Goal: Transaction & Acquisition: Subscribe to service/newsletter

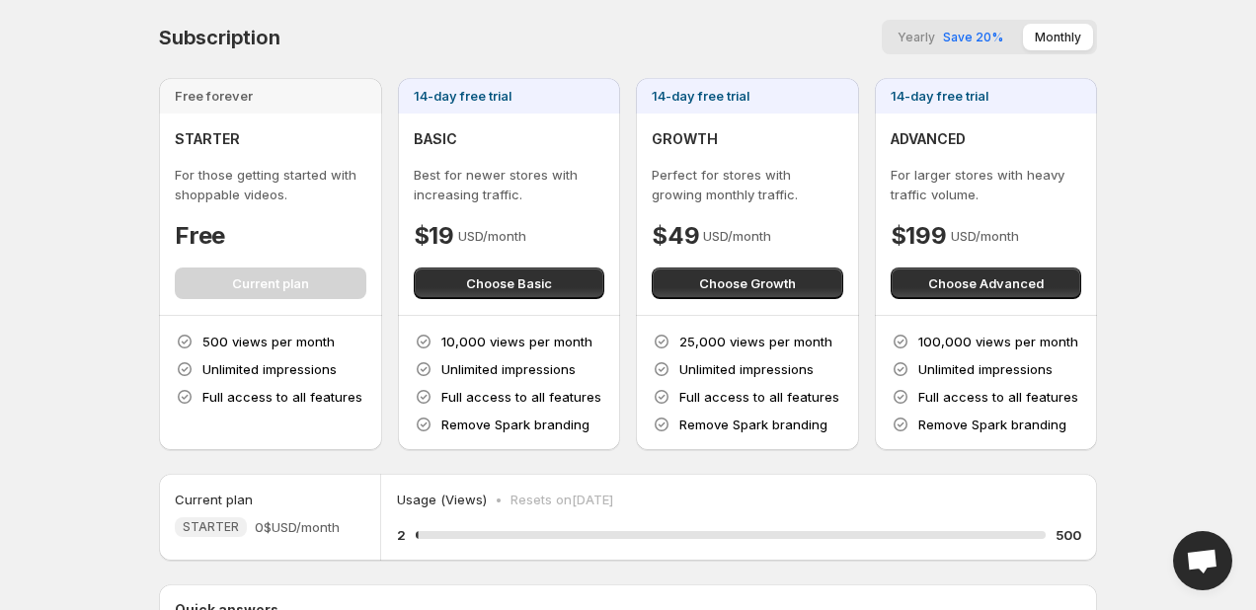
click at [969, 38] on span "Save 20%" at bounding box center [973, 37] width 60 height 15
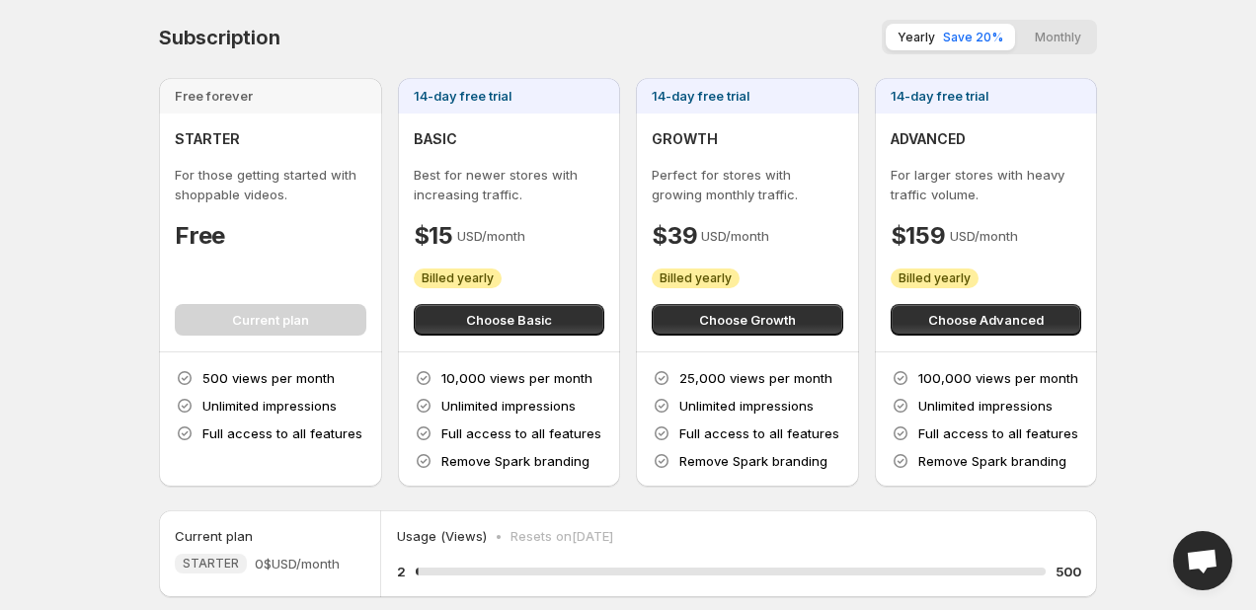
click at [1056, 37] on button "Monthly" at bounding box center [1058, 37] width 70 height 27
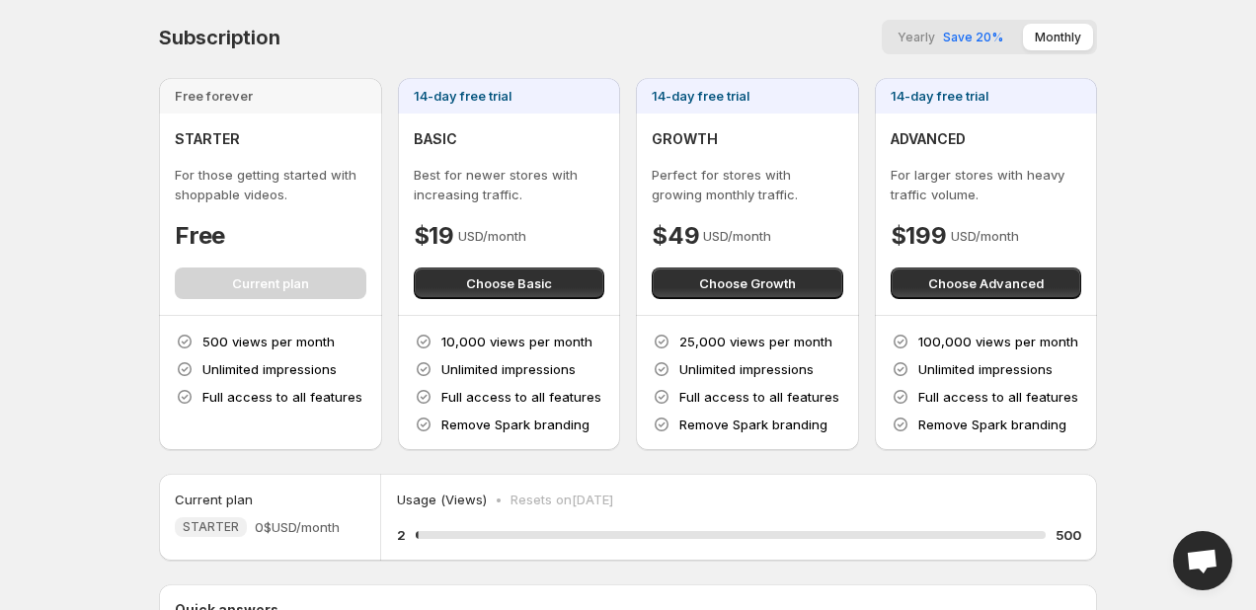
click at [1174, 127] on body "Home Feeds Videos Subscription Settings Subscription Yearly Save 20% Monthly Fr…" at bounding box center [628, 305] width 1256 height 610
click at [494, 278] on span "Choose Basic" at bounding box center [509, 283] width 86 height 20
click at [962, 34] on span "Save 20%" at bounding box center [973, 37] width 60 height 15
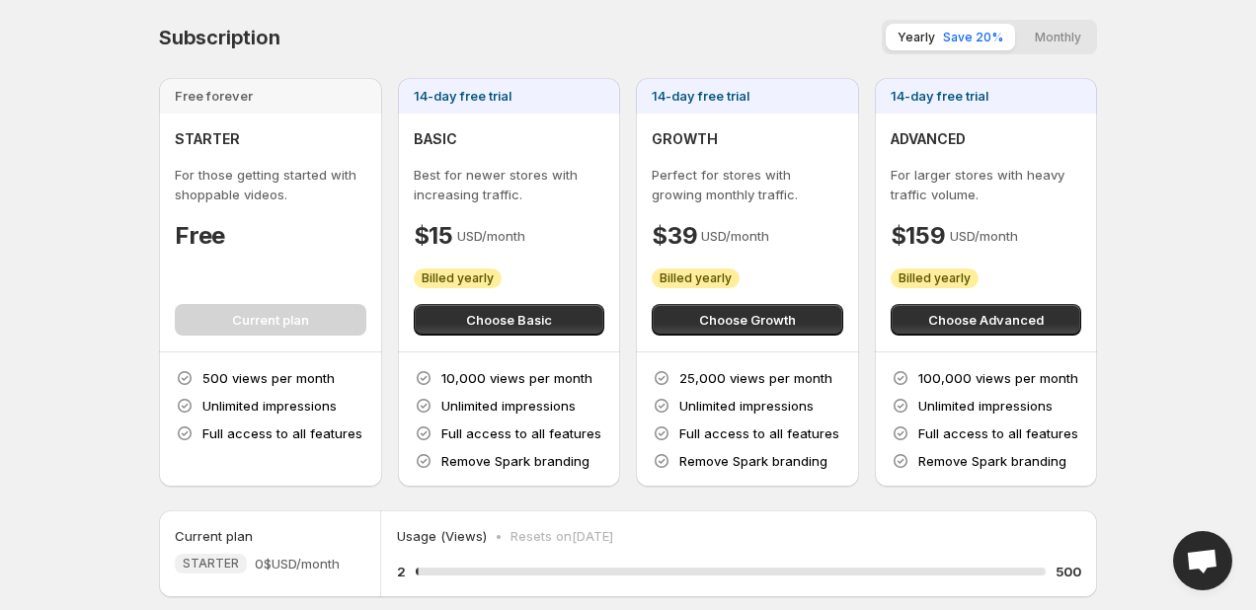
click at [1031, 35] on button "Monthly" at bounding box center [1058, 37] width 70 height 27
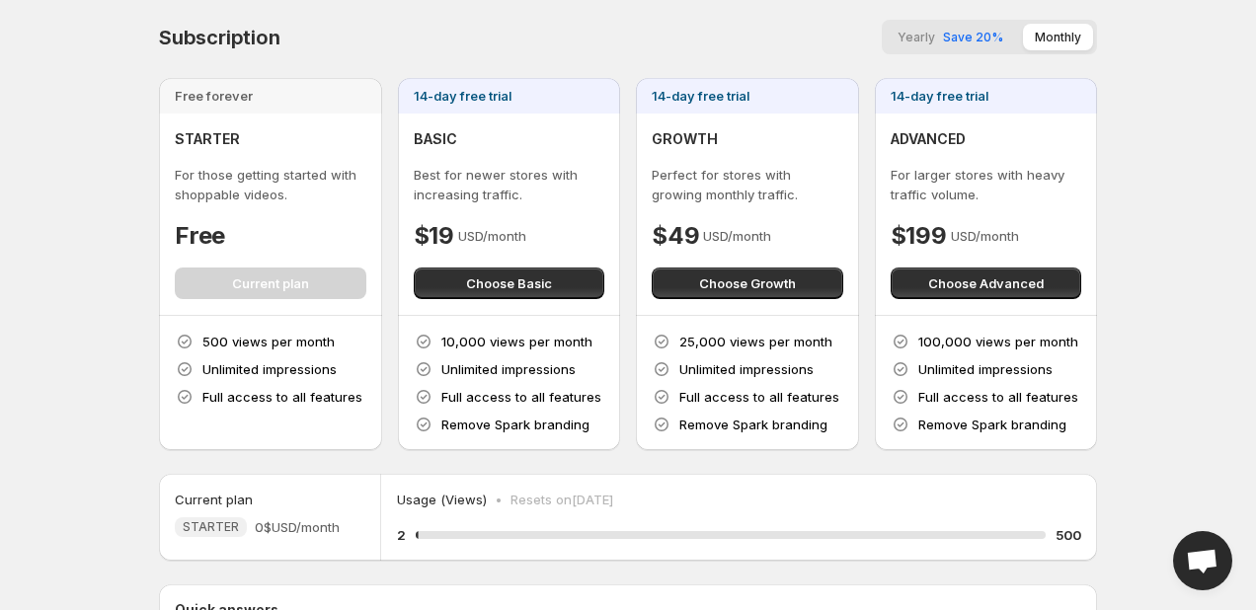
click at [91, 201] on body "Home Feeds Videos Subscription Settings Subscription Yearly Save 20% Monthly Fr…" at bounding box center [628, 305] width 1256 height 610
